Goal: Task Accomplishment & Management: Manage account settings

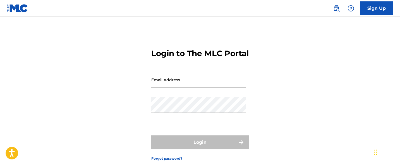
click at [160, 97] on div "Email Address" at bounding box center [198, 84] width 94 height 25
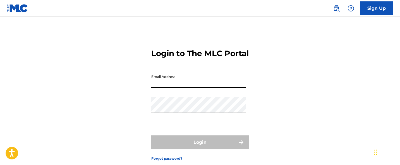
click at [157, 88] on input "Email Address" at bounding box center [198, 80] width 94 height 16
type input "[EMAIL_ADDRESS][DOMAIN_NAME]"
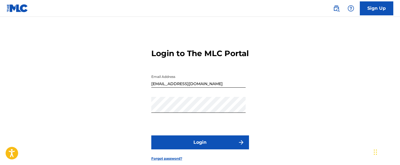
click at [205, 149] on button "Login" at bounding box center [200, 142] width 98 height 14
click at [199, 149] on button "Login" at bounding box center [200, 142] width 98 height 14
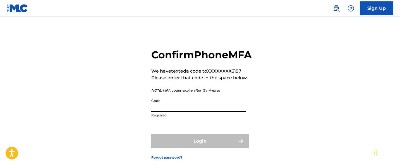
click at [161, 112] on input "Code" at bounding box center [198, 104] width 94 height 16
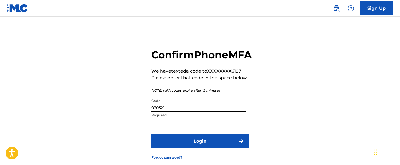
type input "070321"
click at [202, 148] on button "Login" at bounding box center [200, 141] width 98 height 14
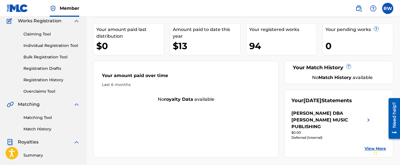
scroll to position [61, 0]
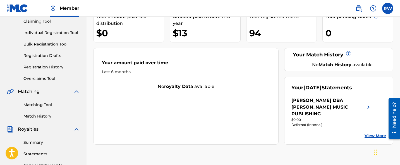
click at [346, 106] on div "[PERSON_NAME] DBA [PERSON_NAME] MUSIC PUBLISHING" at bounding box center [328, 107] width 74 height 20
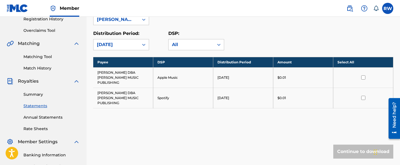
scroll to position [109, 0]
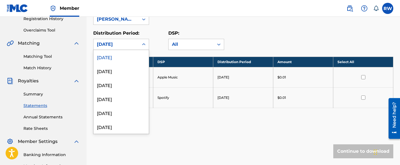
click at [145, 44] on icon at bounding box center [143, 44] width 3 height 2
click at [125, 70] on div "July 2025" at bounding box center [120, 71] width 55 height 14
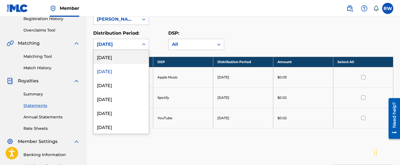
click at [143, 43] on icon at bounding box center [144, 45] width 6 height 6
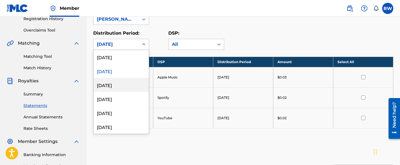
click at [119, 87] on div "June 2025" at bounding box center [120, 85] width 55 height 14
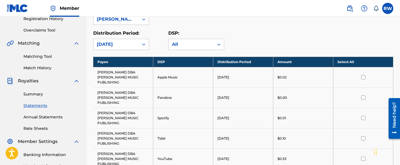
click at [390, 8] on label at bounding box center [387, 8] width 11 height 11
click at [387, 8] on input "RW Richard White rwhite1304@verizon.net Notification Preferences Profile Log out" at bounding box center [387, 8] width 0 height 0
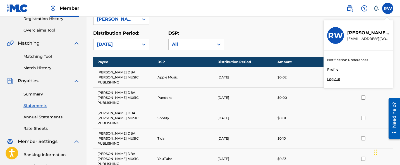
click at [333, 79] on p "Log out" at bounding box center [333, 78] width 13 height 5
click at [387, 8] on input "RW Richard White rwhite1304@verizon.net Notification Preferences Profile Log out" at bounding box center [387, 8] width 0 height 0
